Goal: Task Accomplishment & Management: Manage account settings

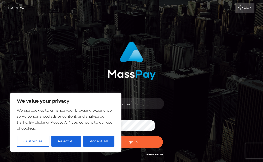
click at [116, 105] on div "We value your privacy We use cookies to enhance your browsing experience, serve…" at bounding box center [65, 122] width 111 height 59
click at [104, 140] on button "Accept All" at bounding box center [98, 141] width 31 height 11
checkbox input "true"
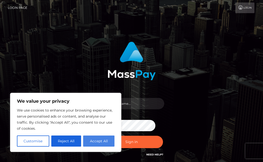
checkbox input "true"
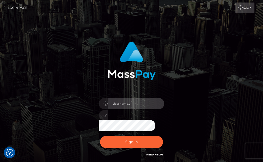
click at [129, 105] on input "text" at bounding box center [136, 103] width 57 height 11
type input "witheanne6@gmail.com"
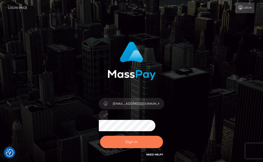
click at [138, 140] on button "Sign in" at bounding box center [131, 142] width 63 height 12
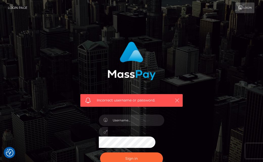
click at [178, 98] on button "button" at bounding box center [177, 100] width 6 height 6
click at [129, 120] on input "text" at bounding box center [136, 120] width 57 height 11
type input "[DATE]"
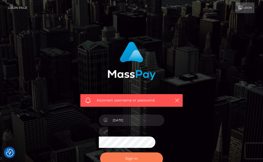
click at [140, 159] on button "Sign in" at bounding box center [131, 159] width 63 height 12
